Goal: Task Accomplishment & Management: Manage account settings

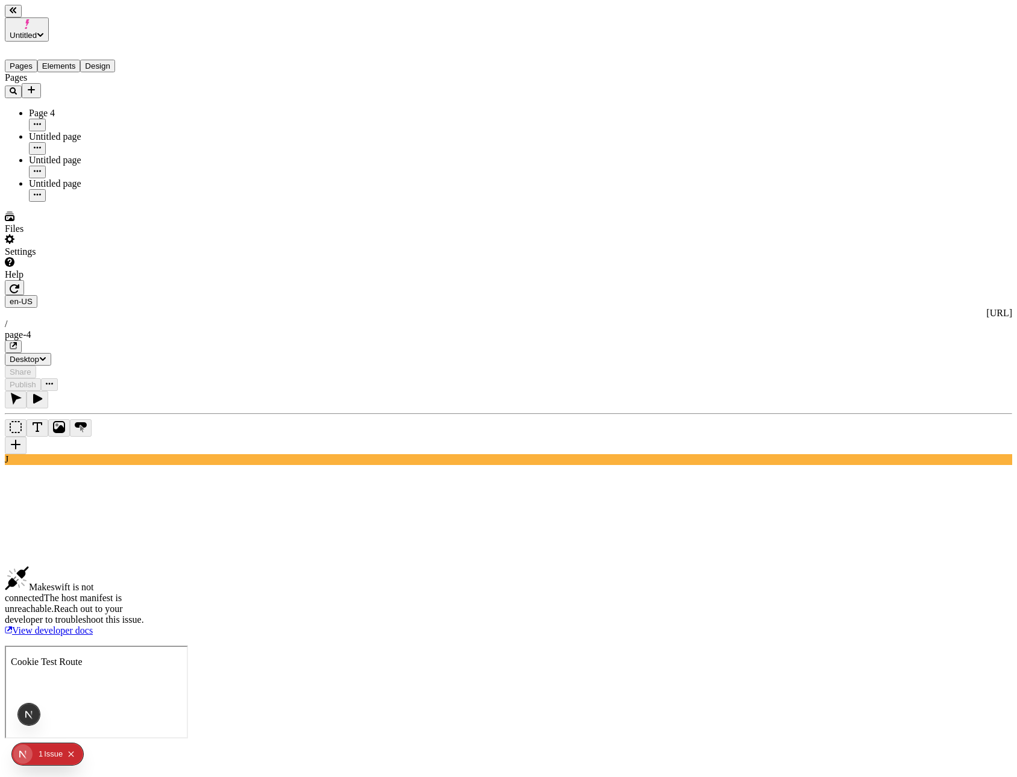
click at [19, 284] on icon "button" at bounding box center [15, 288] width 10 height 9
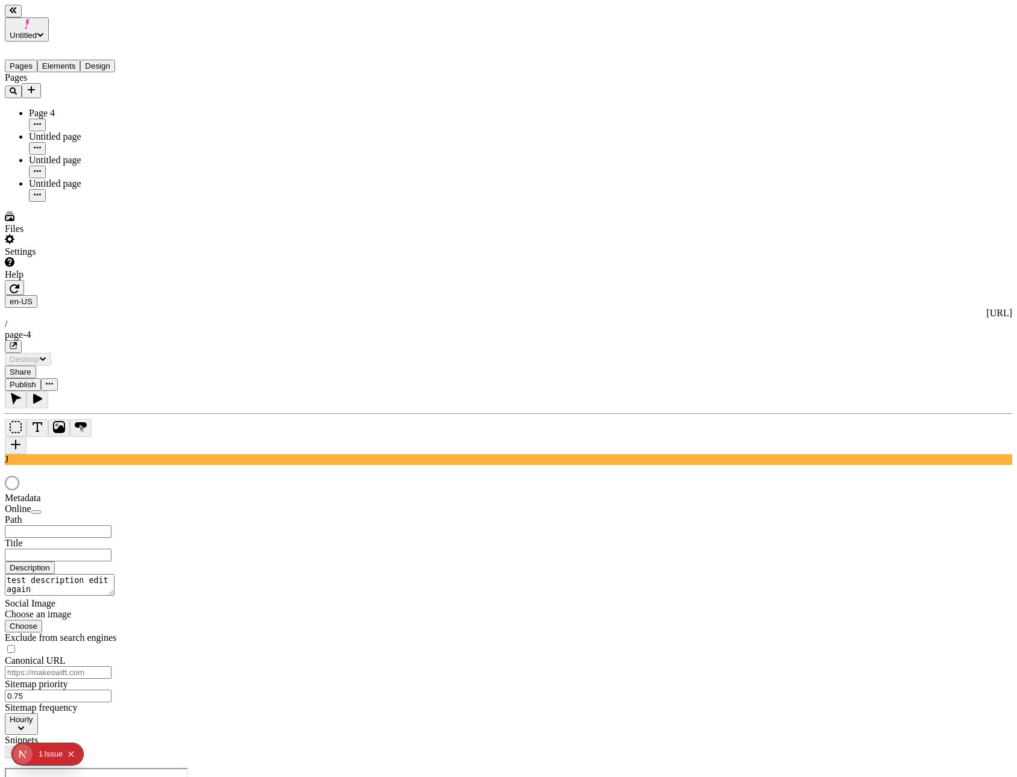
type input "/page-4"
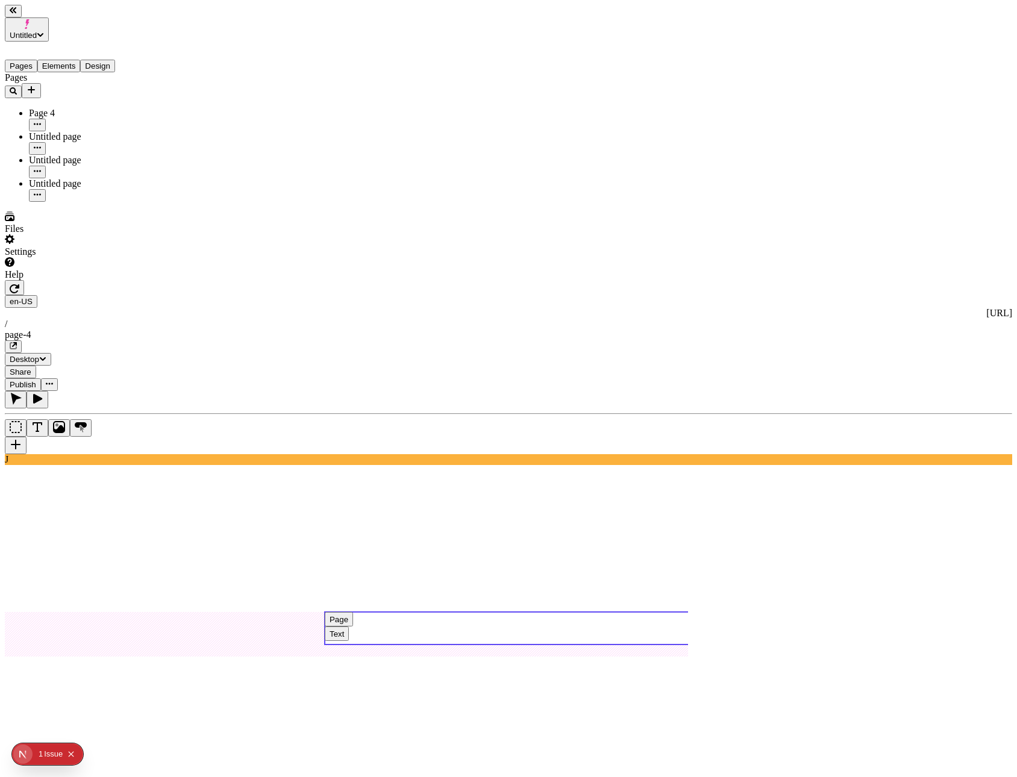
click at [525, 612] on use at bounding box center [536, 628] width 422 height 33
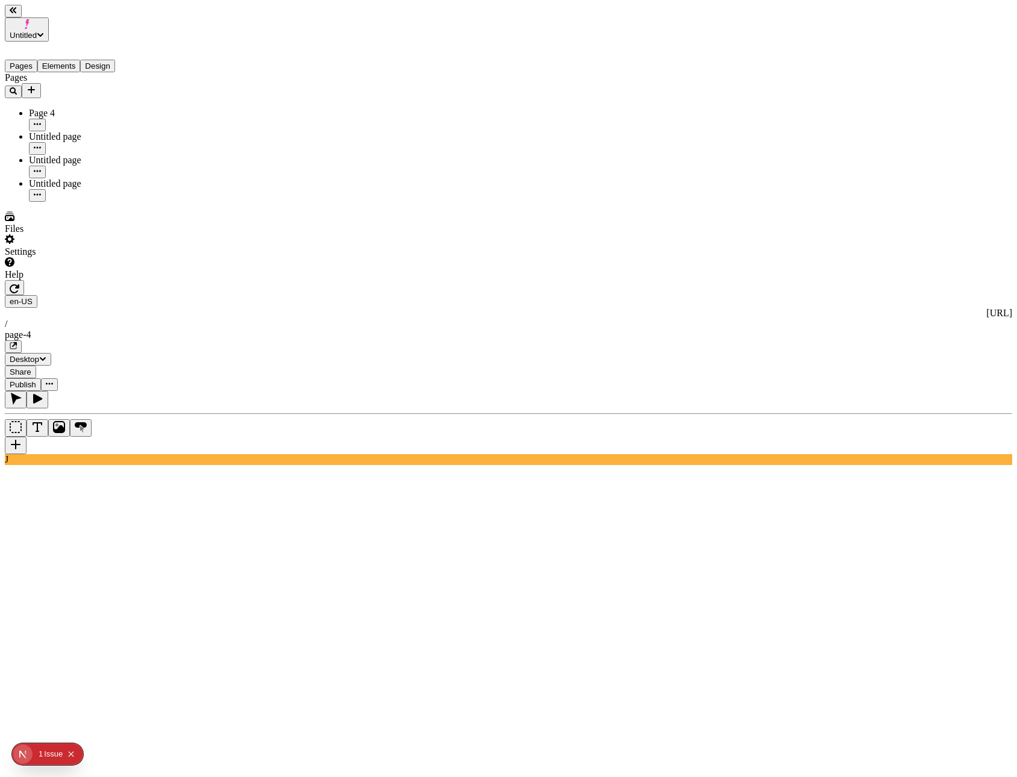
click at [105, 257] on div "Settings" at bounding box center [77, 245] width 145 height 23
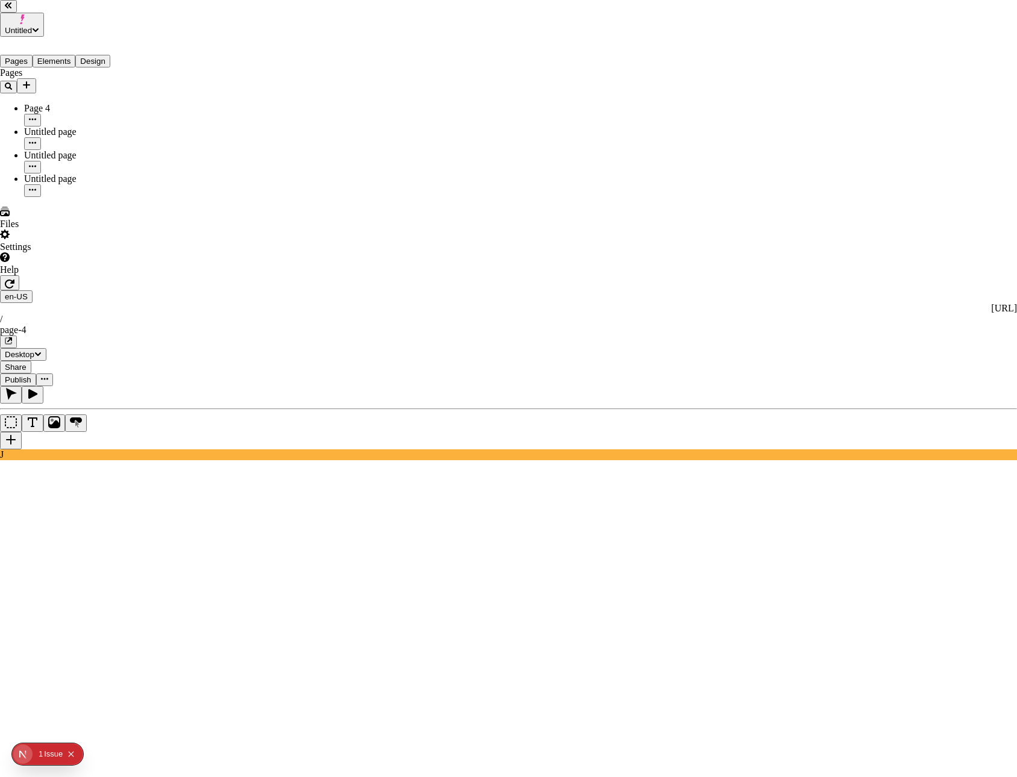
drag, startPoint x: 341, startPoint y: 181, endPoint x: 419, endPoint y: 216, distance: 86.0
drag, startPoint x: 419, startPoint y: 216, endPoint x: 617, endPoint y: 208, distance: 197.7
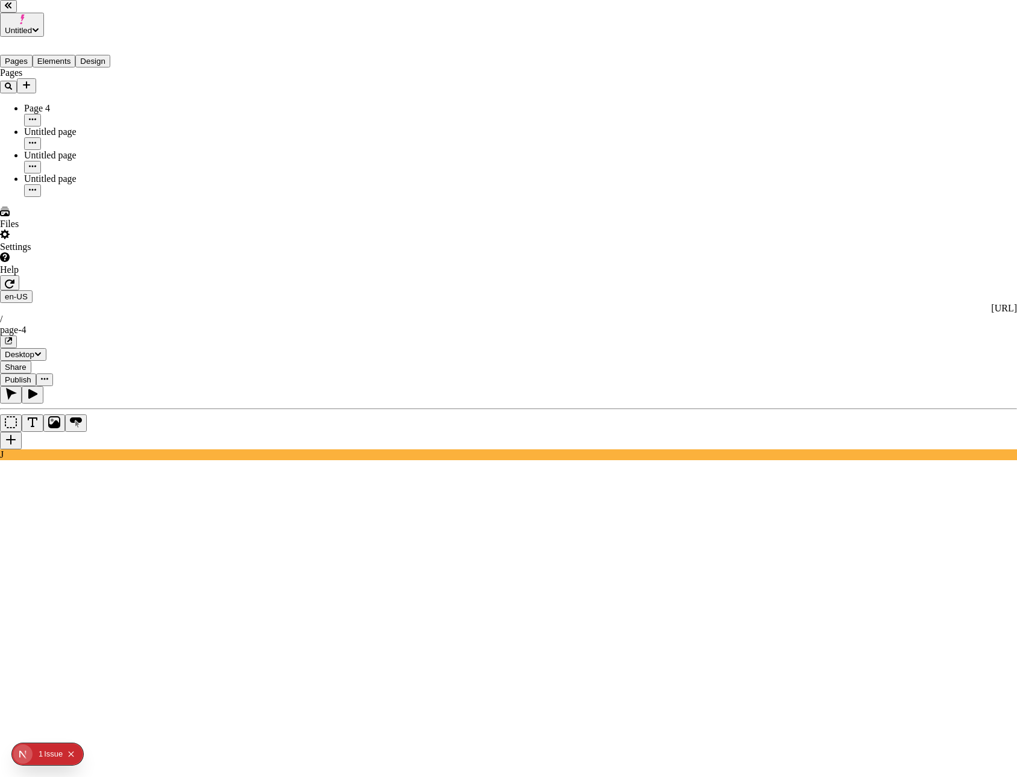
type input "l"
type input "[PERSON_NAME][EMAIL_ADDRESS][DOMAIN_NAME]"
click at [707, 252] on div "Admin" at bounding box center [725, 247] width 36 height 11
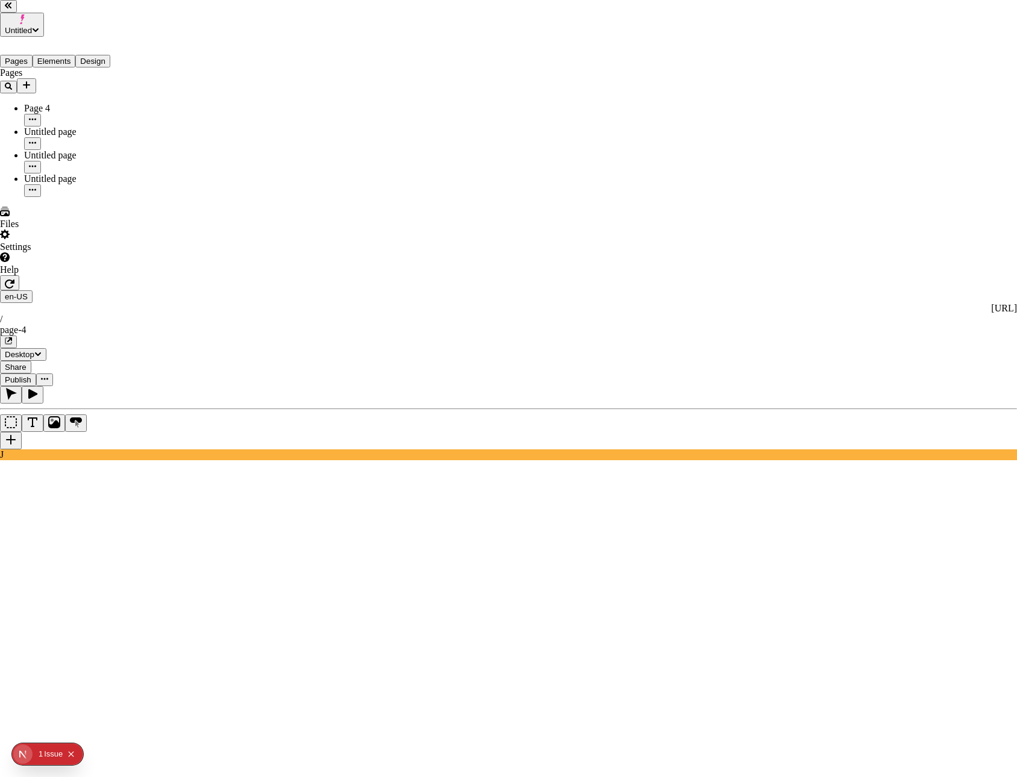
drag, startPoint x: 414, startPoint y: 220, endPoint x: 471, endPoint y: 375, distance: 165.0
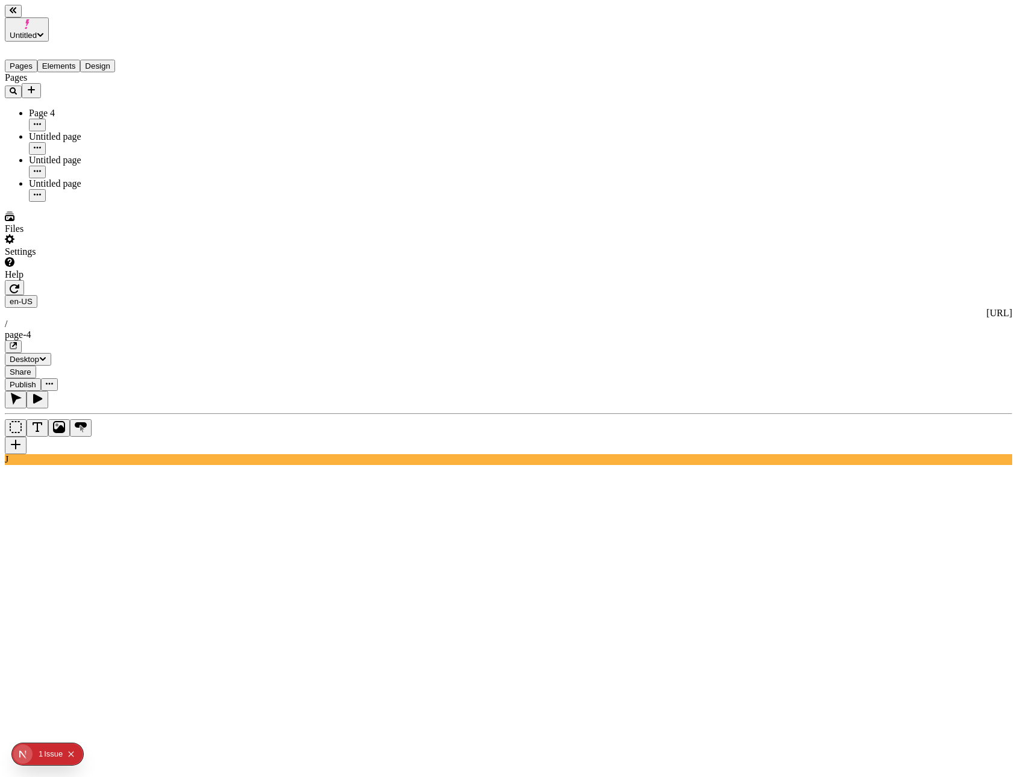
click at [101, 257] on div "Settings" at bounding box center [77, 245] width 145 height 23
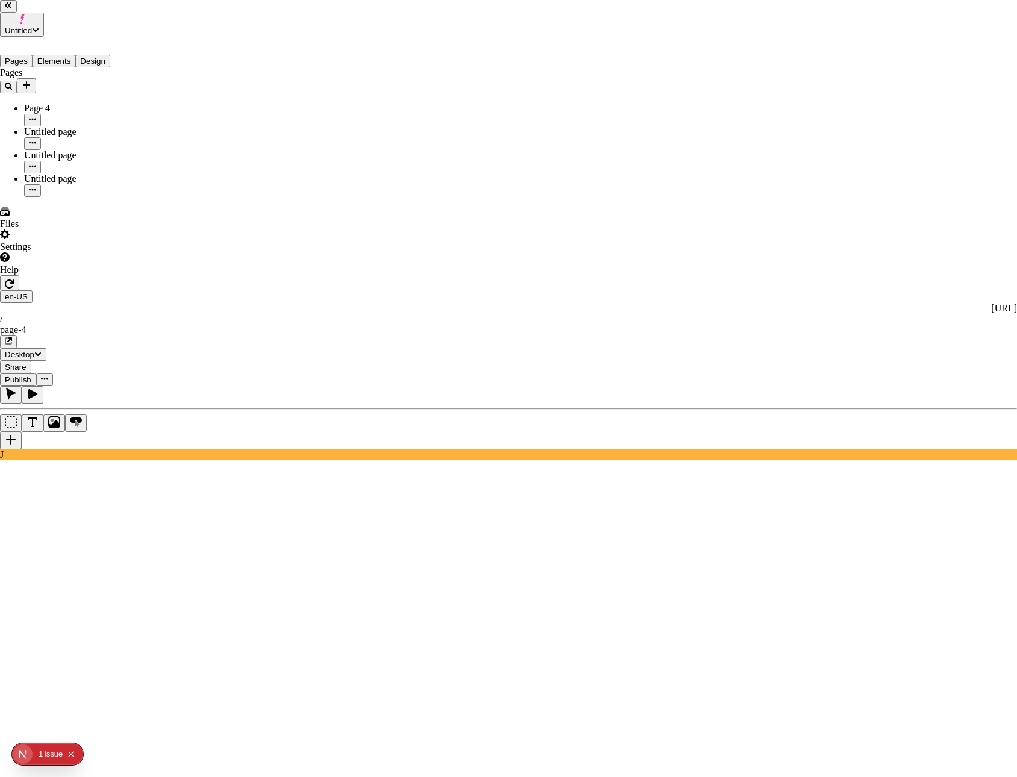
drag, startPoint x: 553, startPoint y: 378, endPoint x: 635, endPoint y: 296, distance: 115.4
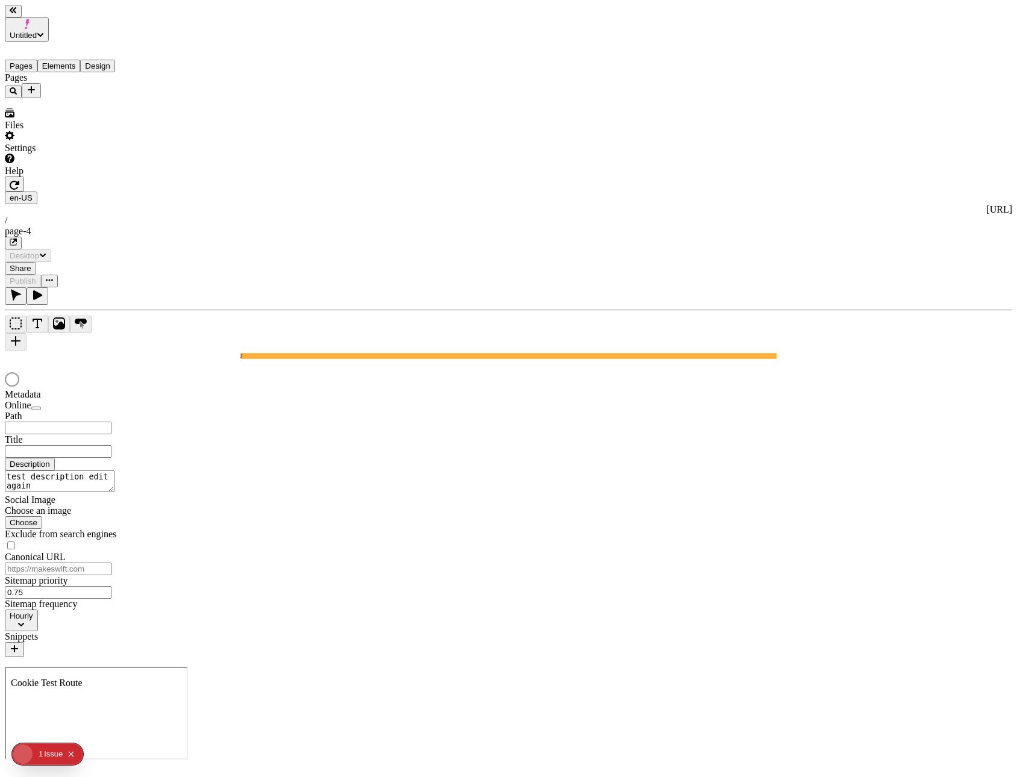
type input "/page-4"
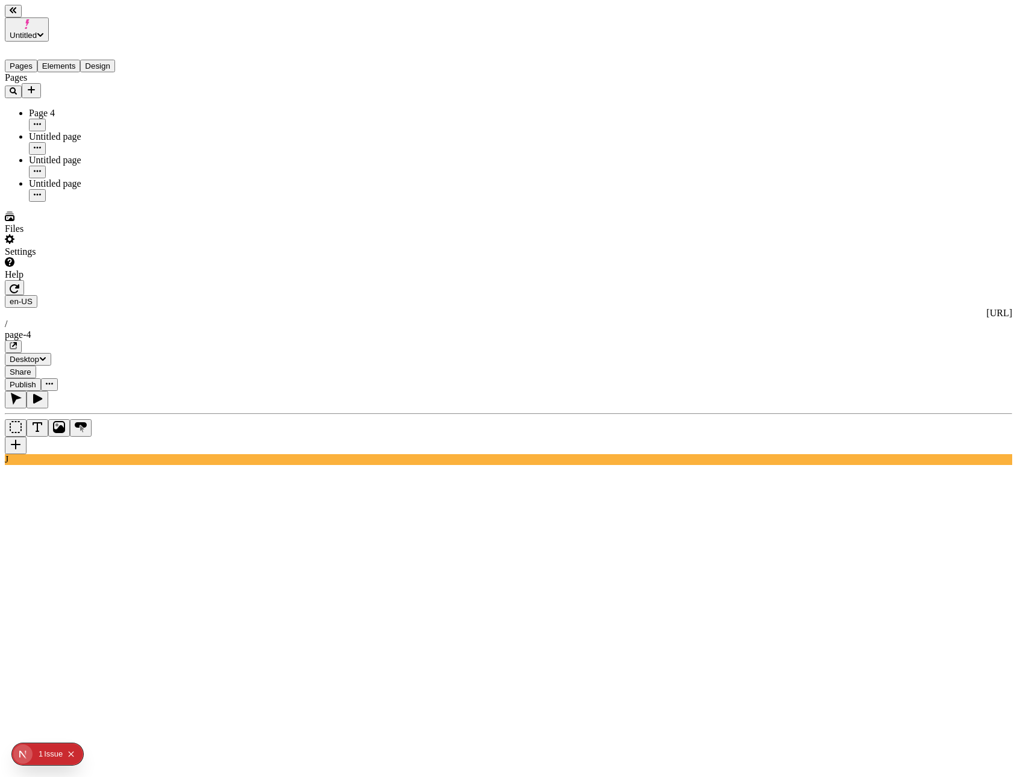
click at [95, 257] on div "Settings" at bounding box center [77, 245] width 145 height 23
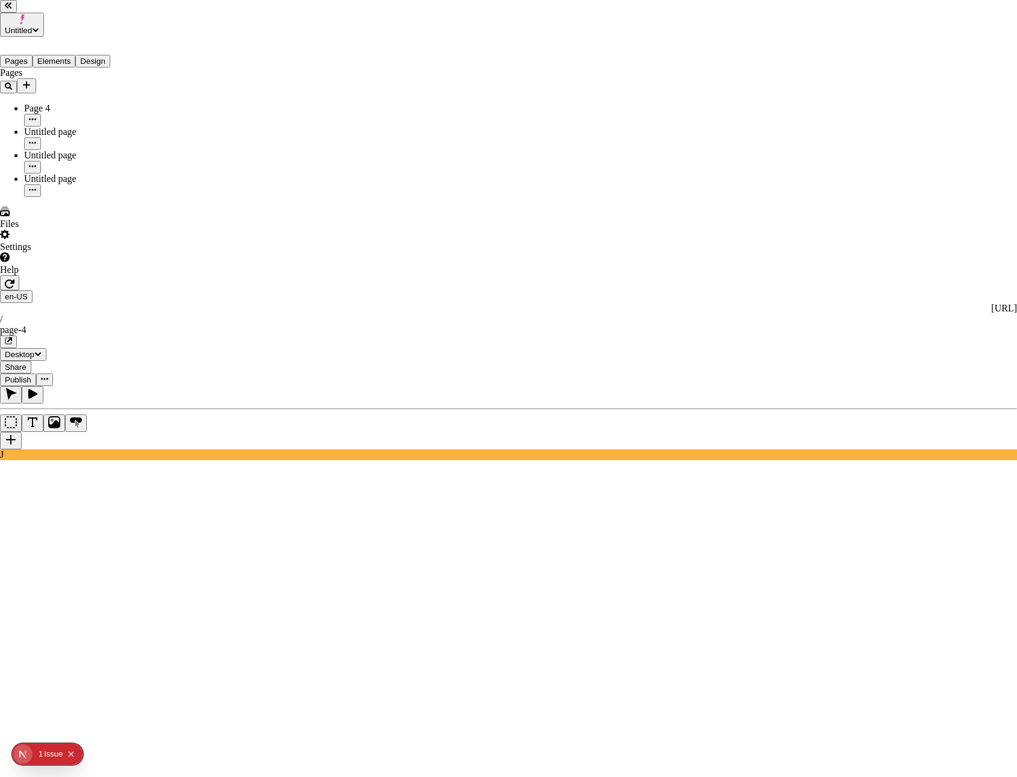
drag, startPoint x: 476, startPoint y: 297, endPoint x: 420, endPoint y: 273, distance: 60.7
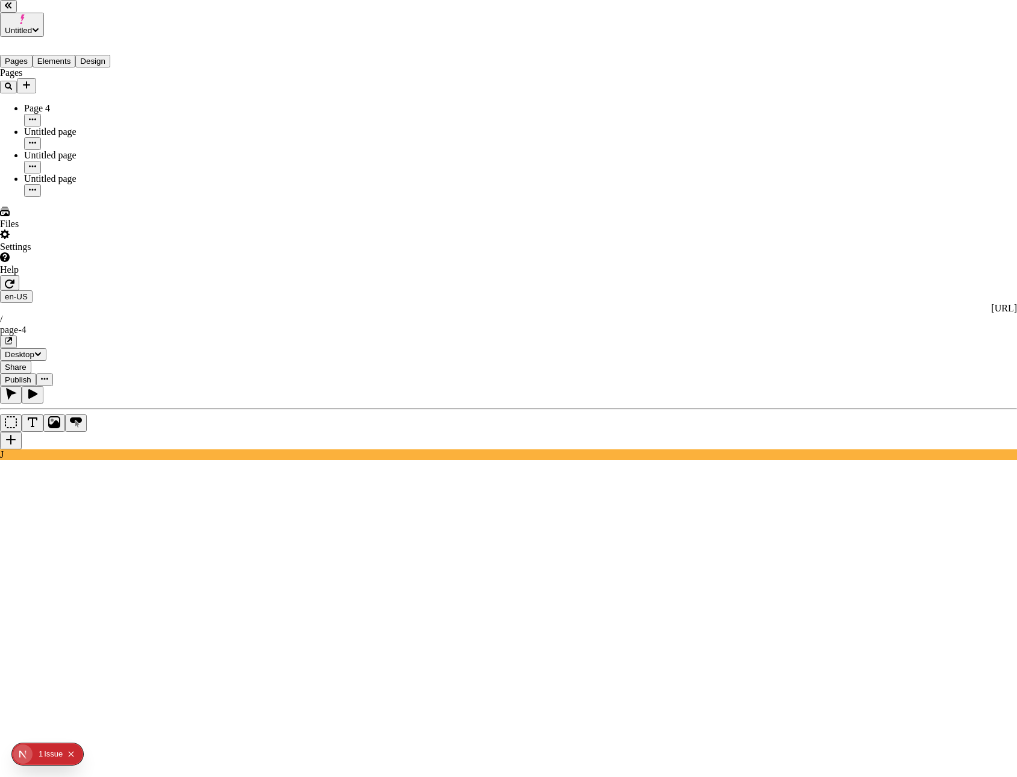
drag, startPoint x: 503, startPoint y: 293, endPoint x: 525, endPoint y: 295, distance: 22.4
drag, startPoint x: 466, startPoint y: 294, endPoint x: 561, endPoint y: 402, distance: 144.3
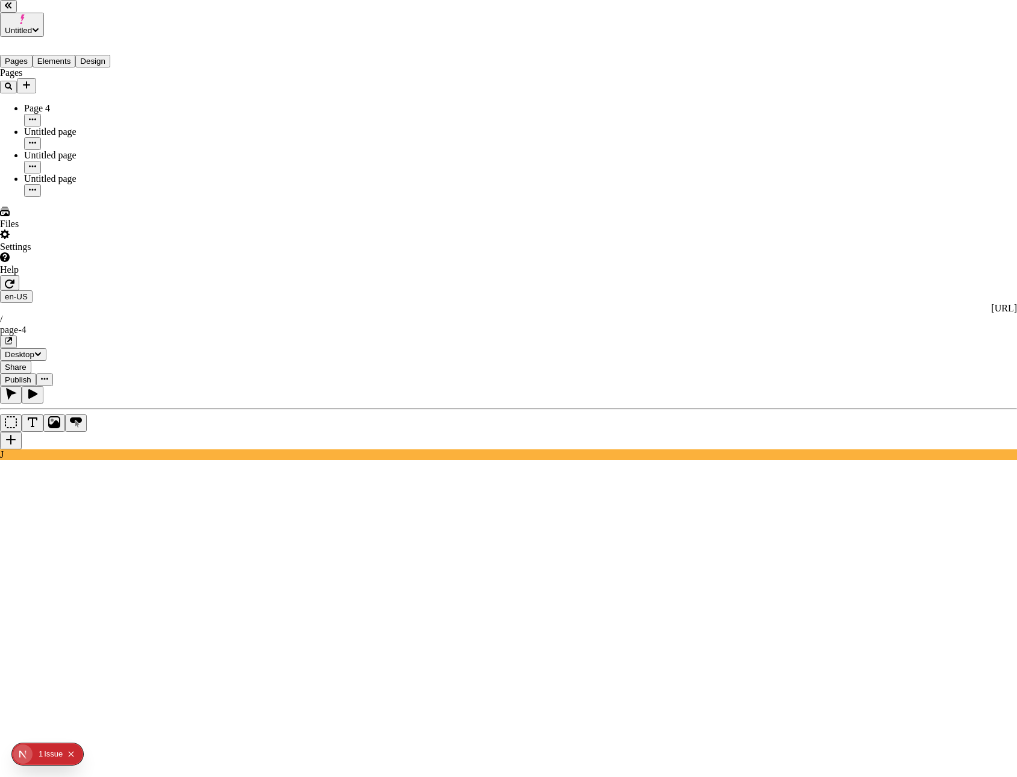
drag, startPoint x: 561, startPoint y: 402, endPoint x: 560, endPoint y: 396, distance: 6.3
drag, startPoint x: 441, startPoint y: 143, endPoint x: 394, endPoint y: 180, distance: 60.0
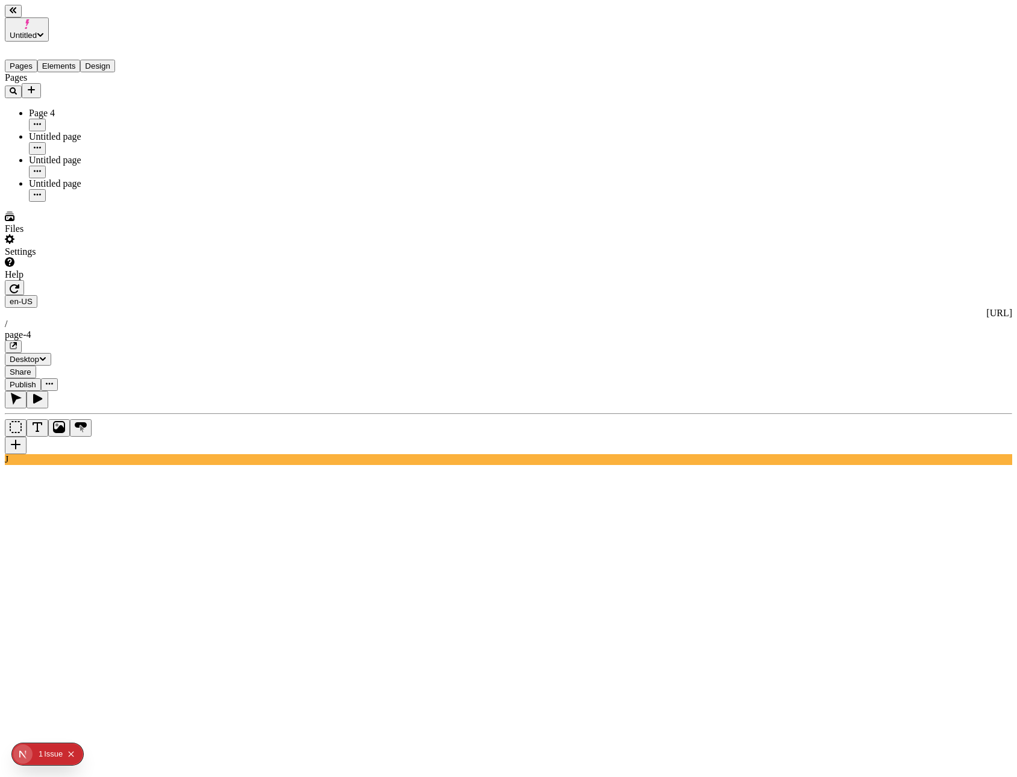
click at [121, 280] on div "Files Settings Help" at bounding box center [77, 245] width 145 height 69
click at [120, 257] on div "Settings" at bounding box center [77, 245] width 145 height 23
